Goal: Information Seeking & Learning: Learn about a topic

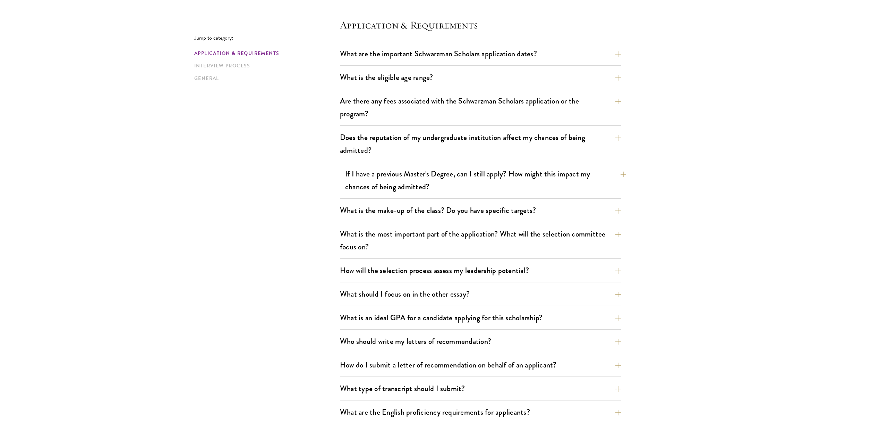
scroll to position [188, 0]
click at [497, 232] on button "What is the most important part of the application? What will the selection com…" at bounding box center [485, 240] width 281 height 28
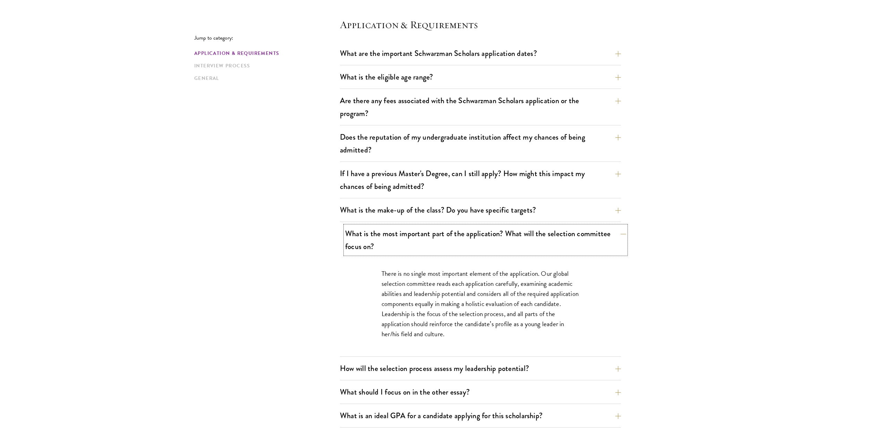
click at [497, 232] on button "What is the most important part of the application? What will the selection com…" at bounding box center [485, 240] width 281 height 28
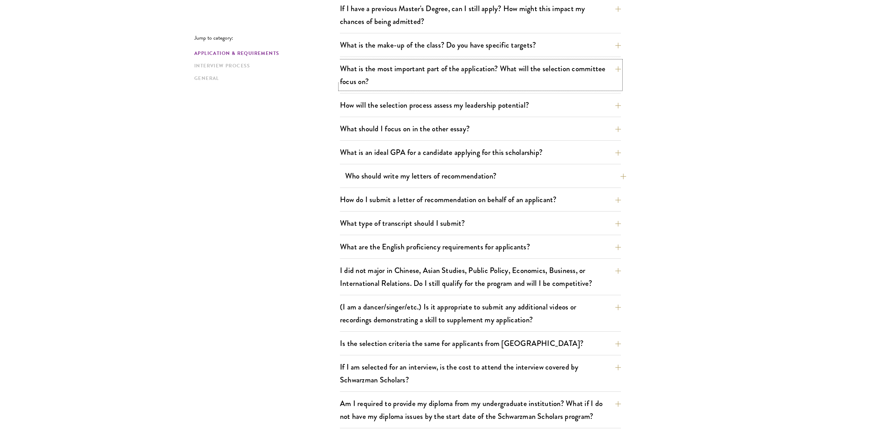
scroll to position [354, 0]
click at [468, 174] on button "Who should write my letters of recommendation?" at bounding box center [485, 175] width 281 height 16
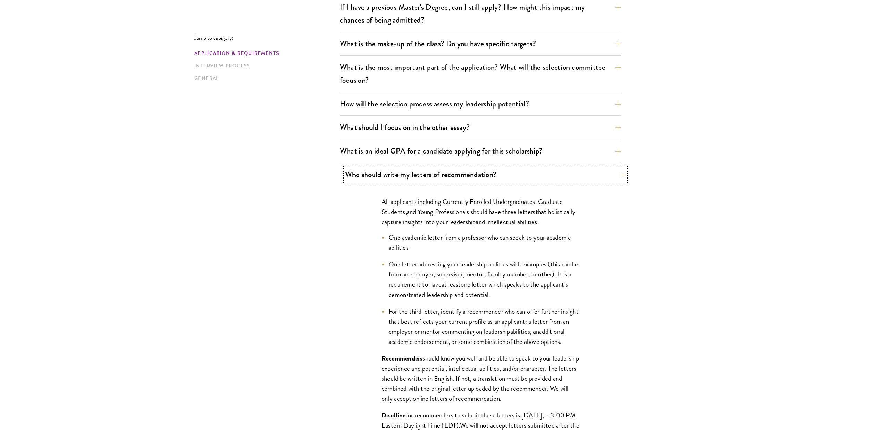
click at [468, 174] on button "Who should write my letters of recommendation?" at bounding box center [485, 175] width 281 height 16
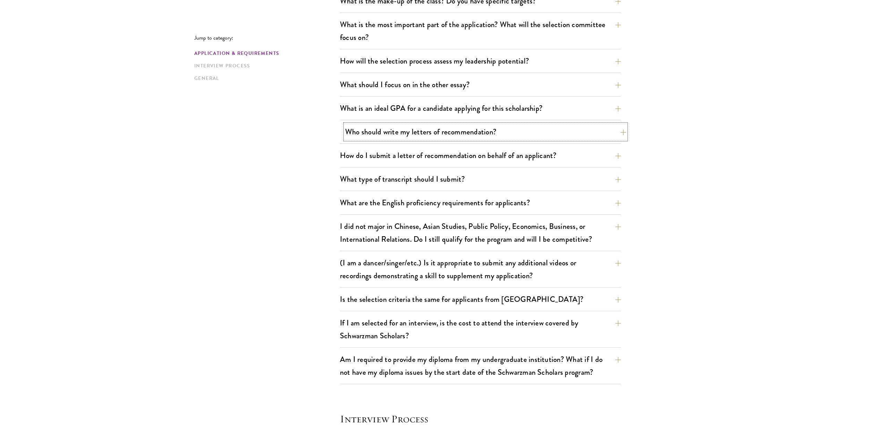
scroll to position [402, 0]
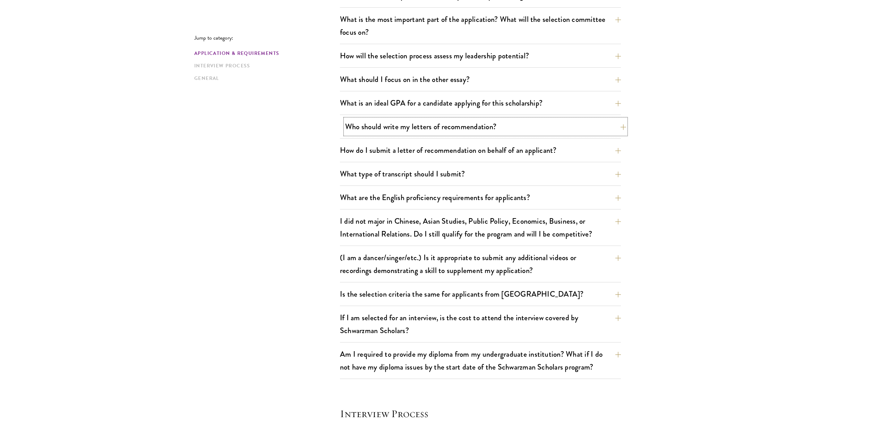
click at [464, 129] on button "Who should write my letters of recommendation?" at bounding box center [485, 127] width 281 height 16
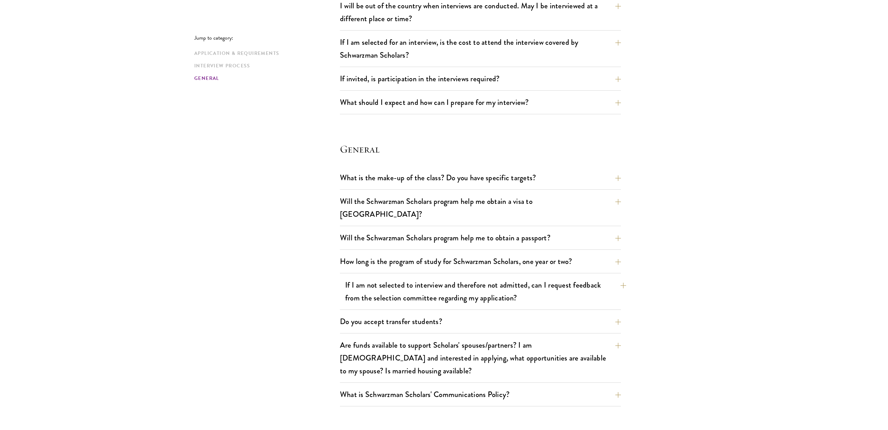
scroll to position [995, 0]
